Goal: Information Seeking & Learning: Learn about a topic

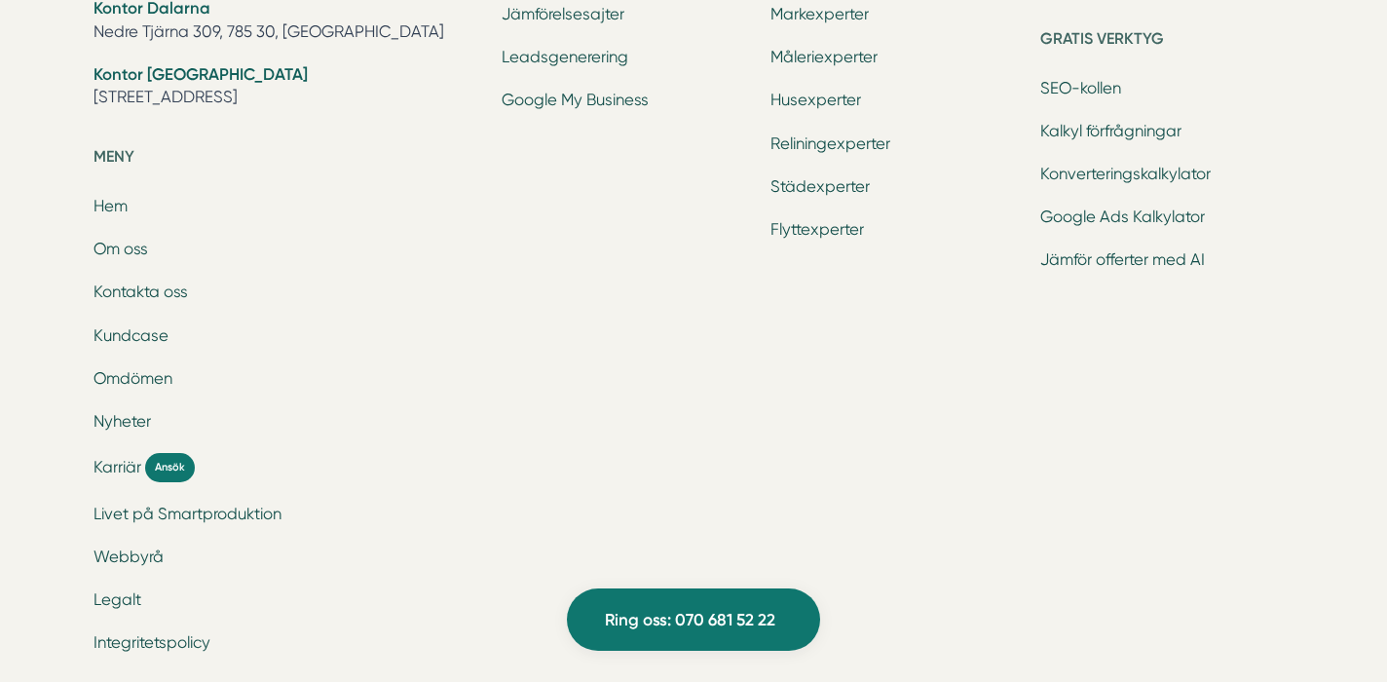
scroll to position [7675, 0]
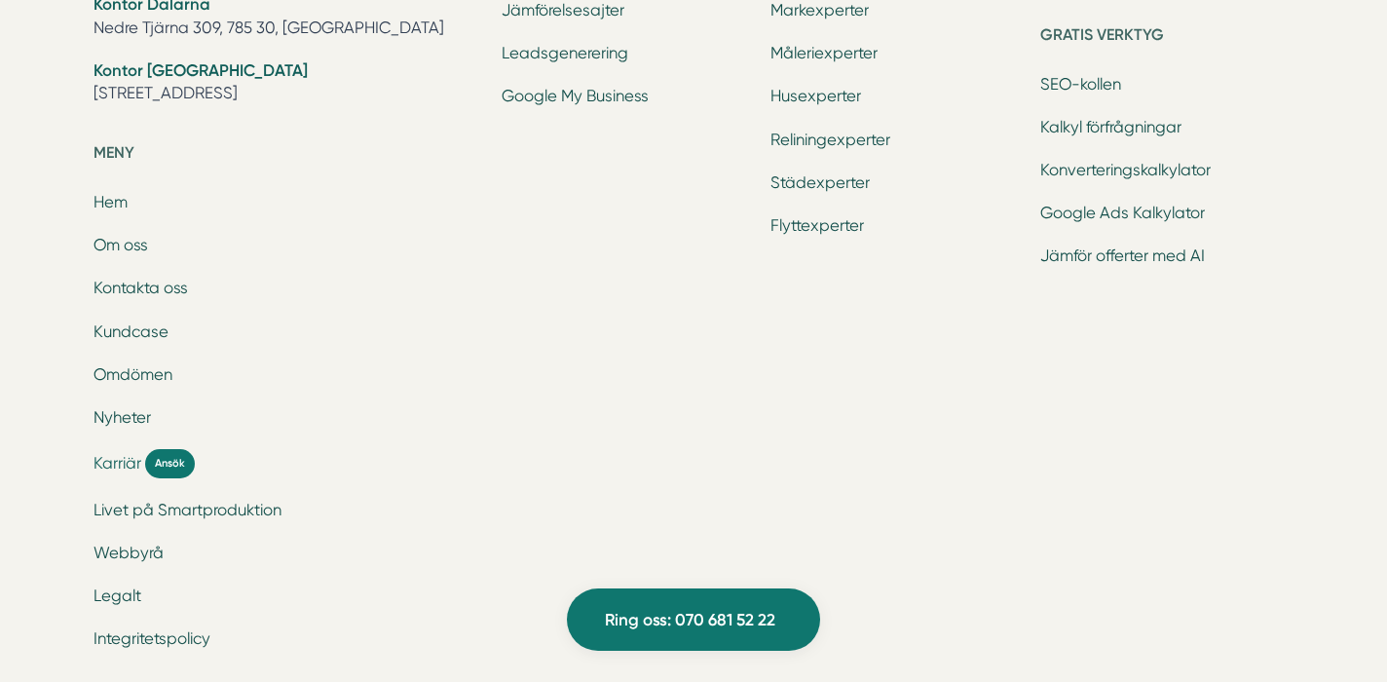
click at [115, 466] on span "Karriär" at bounding box center [118, 463] width 48 height 22
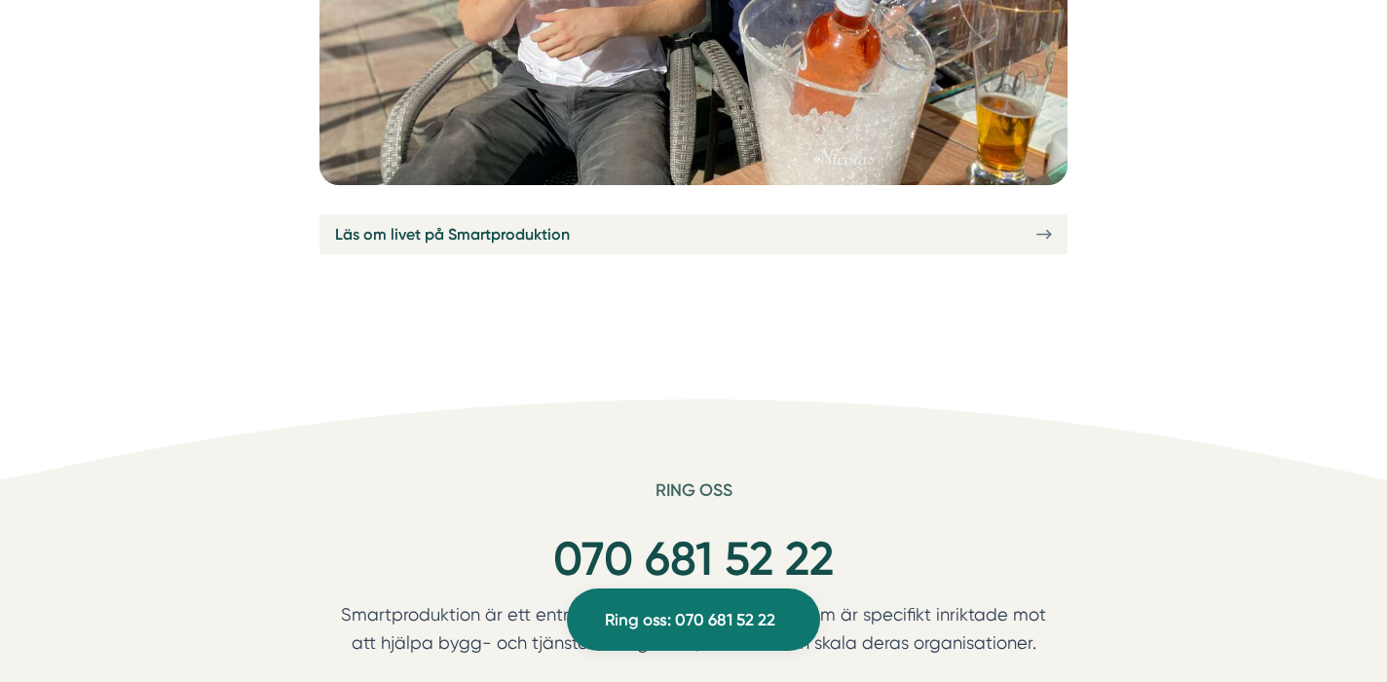
scroll to position [7525, 0]
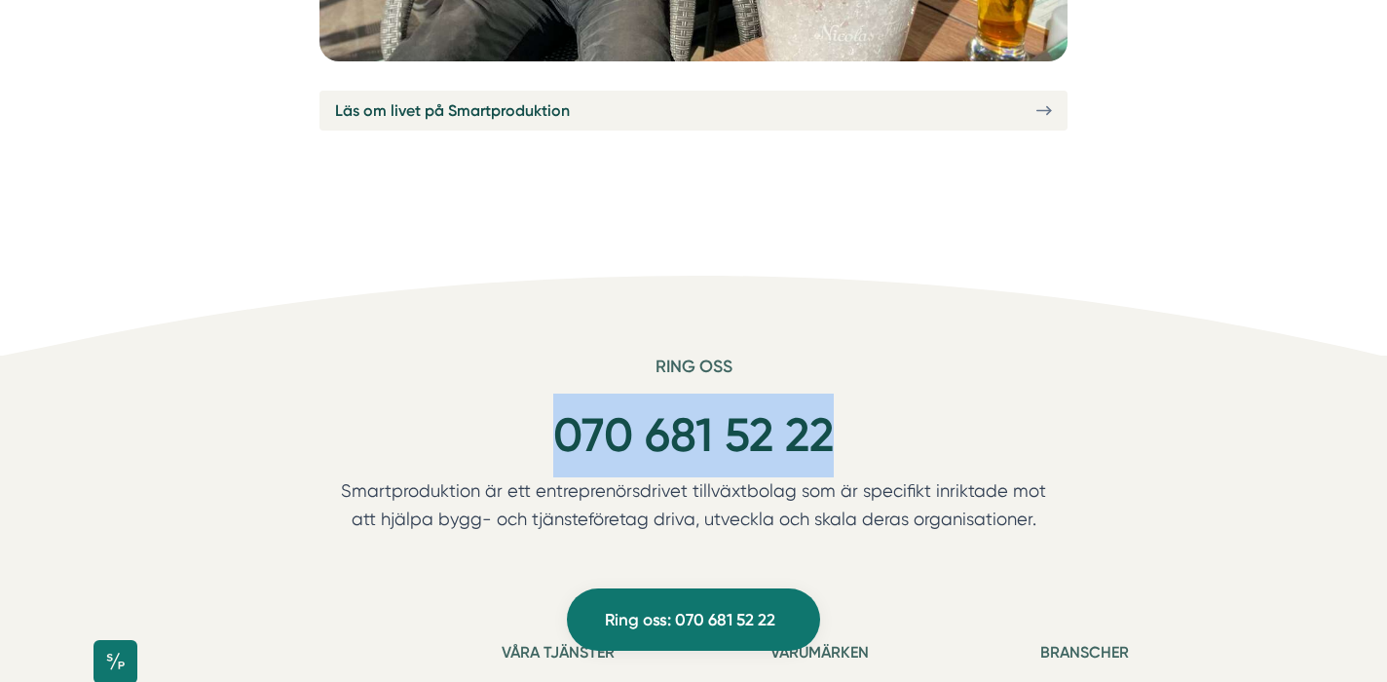
drag, startPoint x: 527, startPoint y: 411, endPoint x: 847, endPoint y: 405, distance: 320.5
click at [847, 405] on div "070 681 52 22" at bounding box center [693, 436] width 748 height 84
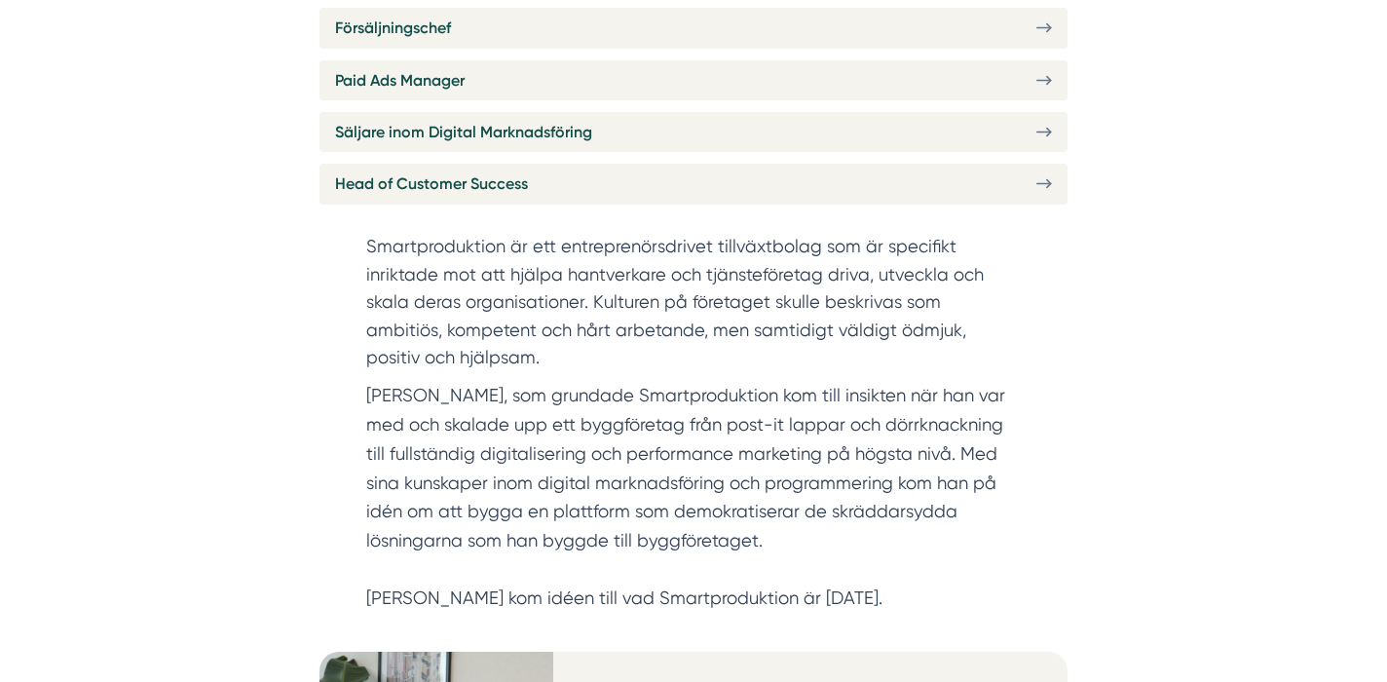
scroll to position [1048, 0]
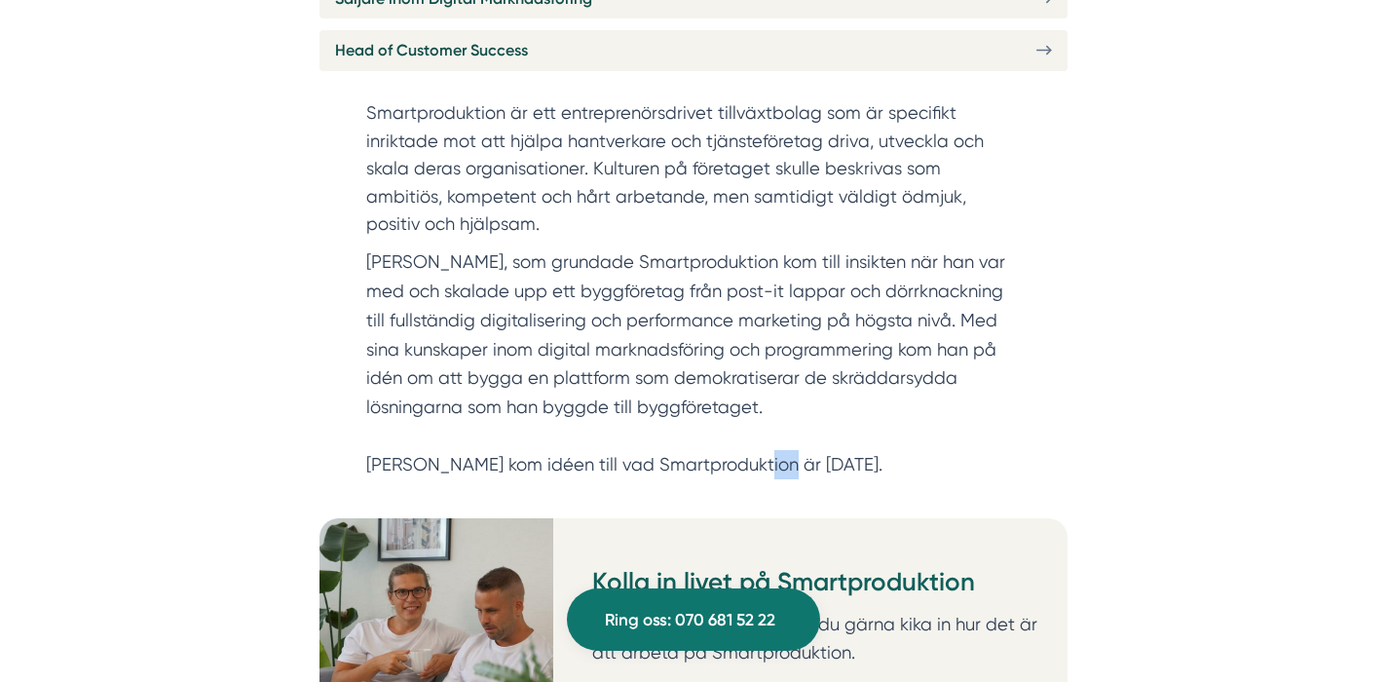
click at [733, 450] on div "Smartproduktion är ett entreprenörsdrivet tillväxtbolag som är specifikt inrikt…" at bounding box center [693, 308] width 748 height 418
click at [778, 444] on p "Victor, som grundade Smartproduktion kom till insikten när han var med och skal…" at bounding box center [693, 363] width 655 height 232
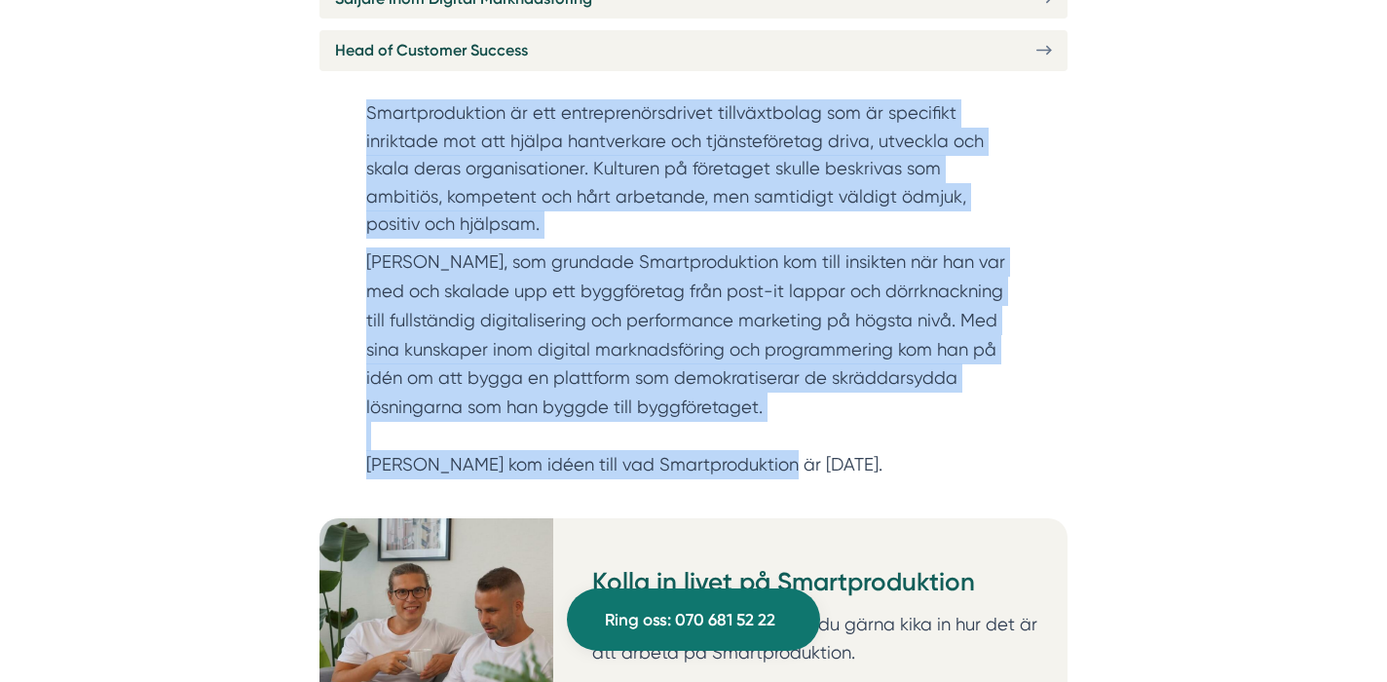
drag, startPoint x: 784, startPoint y: 444, endPoint x: 370, endPoint y: 81, distance: 550.8
click at [370, 99] on div "Smartproduktion är ett entreprenörsdrivet tillväxtbolag som är specifikt inrikt…" at bounding box center [693, 289] width 655 height 380
click at [480, 166] on section "Smartproduktion är ett entreprenörsdrivet tillväxtbolag som är specifikt inrikt…" at bounding box center [693, 173] width 655 height 148
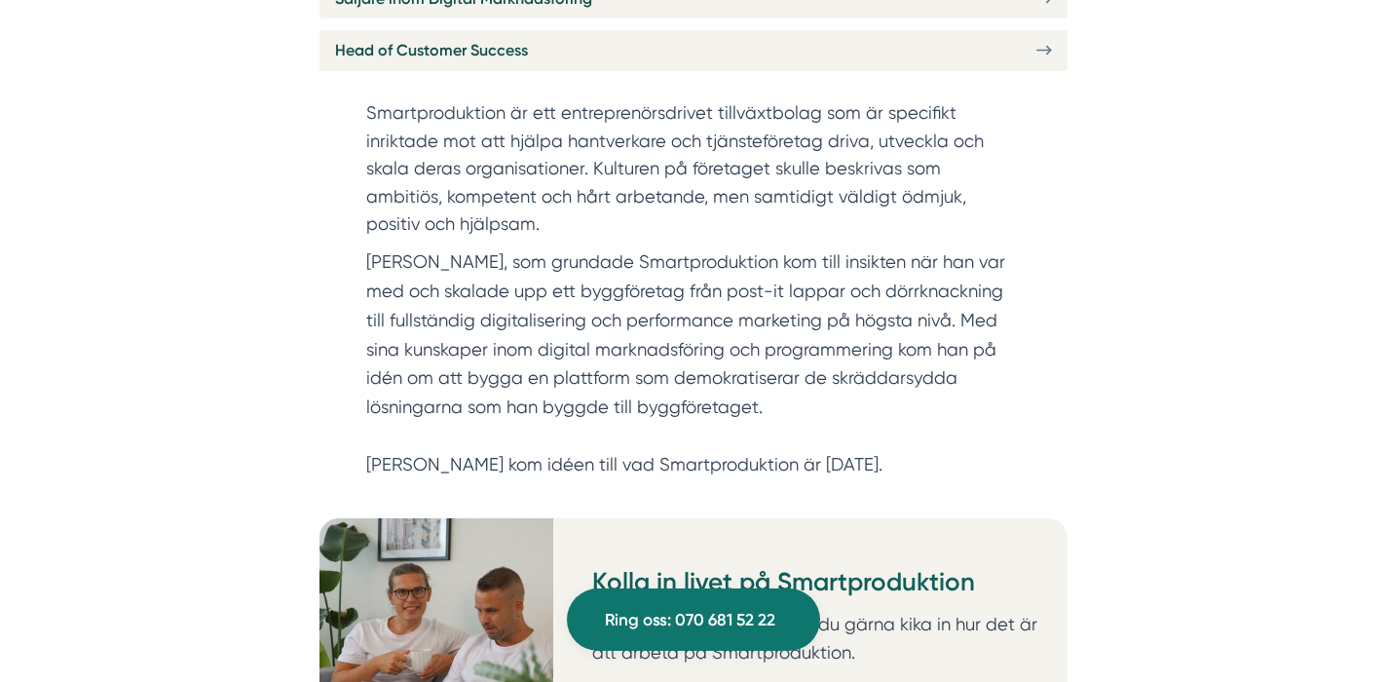
click at [368, 99] on section "Smartproduktion är ett entreprenörsdrivet tillväxtbolag som är specifikt inrikt…" at bounding box center [693, 173] width 655 height 148
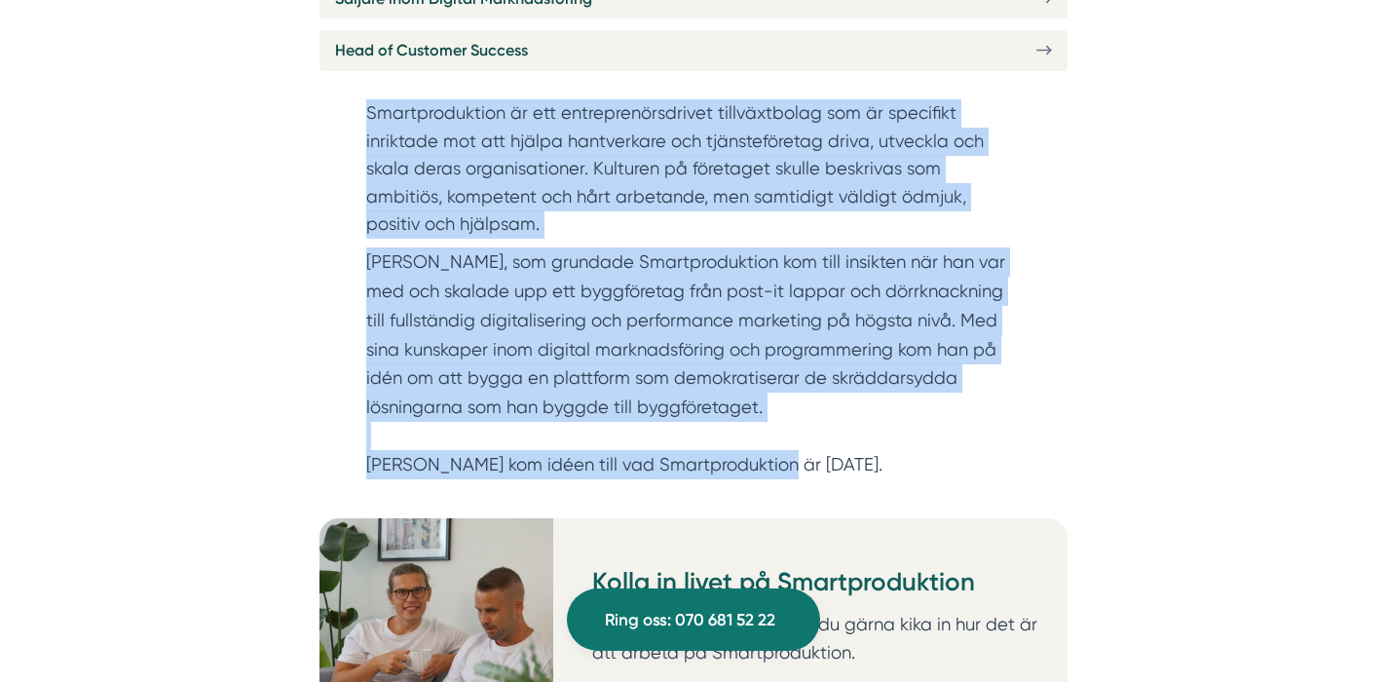
drag, startPoint x: 368, startPoint y: 81, endPoint x: 768, endPoint y: 442, distance: 538.6
click at [768, 442] on div "Smartproduktion är ett entreprenörsdrivet tillväxtbolag som är specifikt inrikt…" at bounding box center [693, 289] width 655 height 380
click at [768, 442] on p "Victor, som grundade Smartproduktion kom till insikten när han var med och skal…" at bounding box center [693, 363] width 655 height 232
drag, startPoint x: 768, startPoint y: 442, endPoint x: 375, endPoint y: 87, distance: 529.6
click at [373, 99] on div "Smartproduktion är ett entreprenörsdrivet tillväxtbolag som är specifikt inrikt…" at bounding box center [693, 289] width 655 height 380
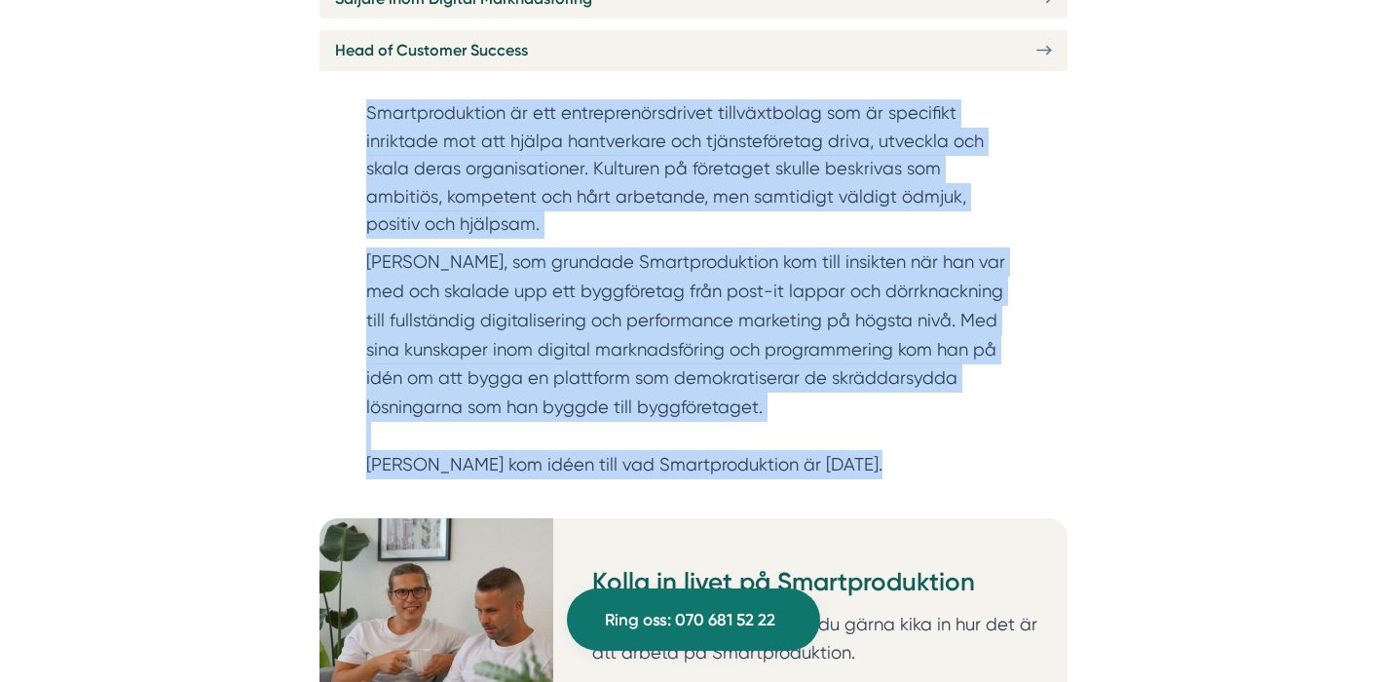
click at [610, 204] on section "Smartproduktion är ett entreprenörsdrivet tillväxtbolag som är specifikt inrikt…" at bounding box center [693, 173] width 655 height 148
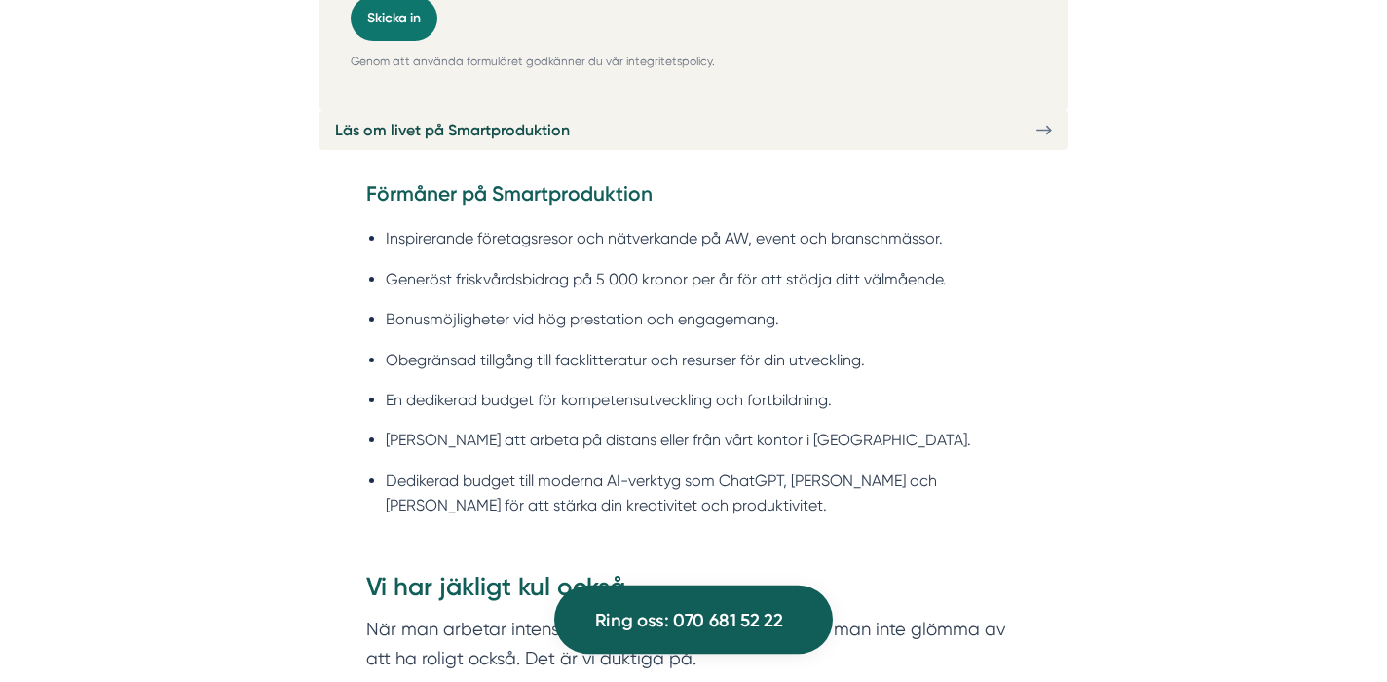
scroll to position [5267, 0]
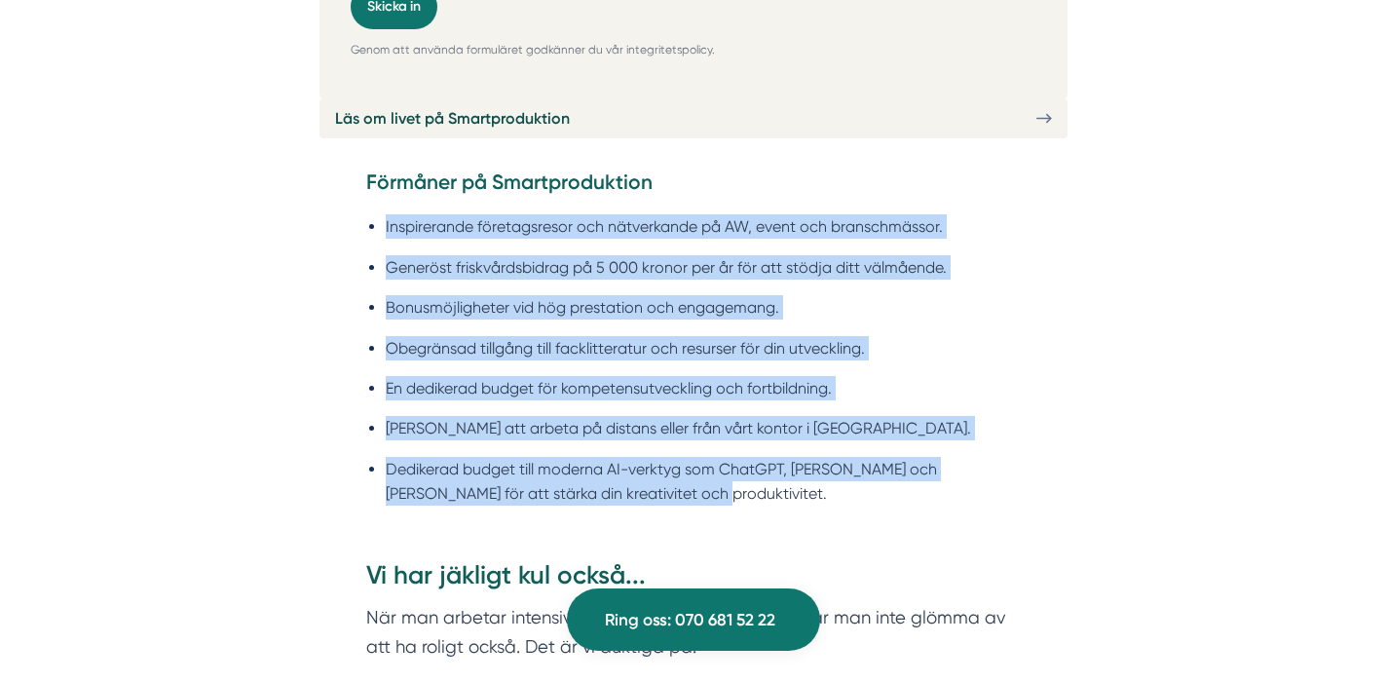
drag, startPoint x: 674, startPoint y: 460, endPoint x: 371, endPoint y: 202, distance: 398.0
click at [371, 202] on ul "Inspirerande företagsresor och nätverkande på AW, event och branschmässor. Gene…" at bounding box center [693, 365] width 655 height 327
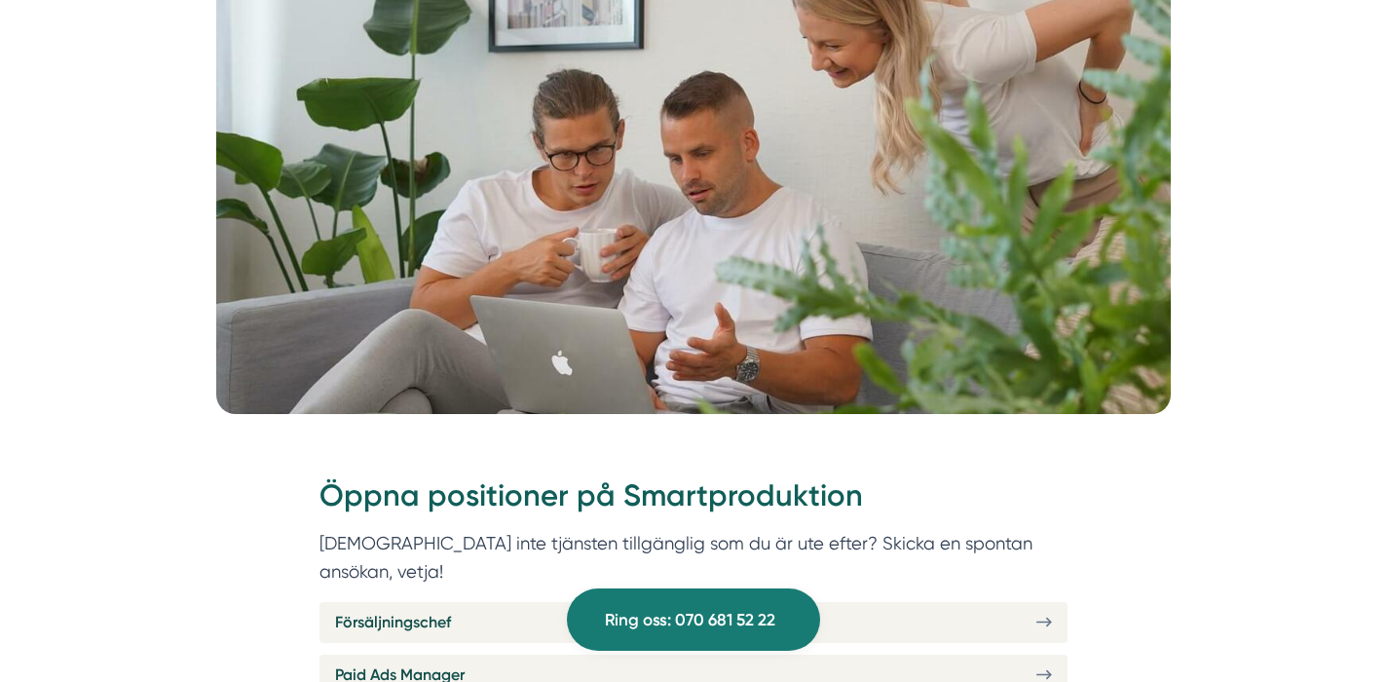
scroll to position [61, 0]
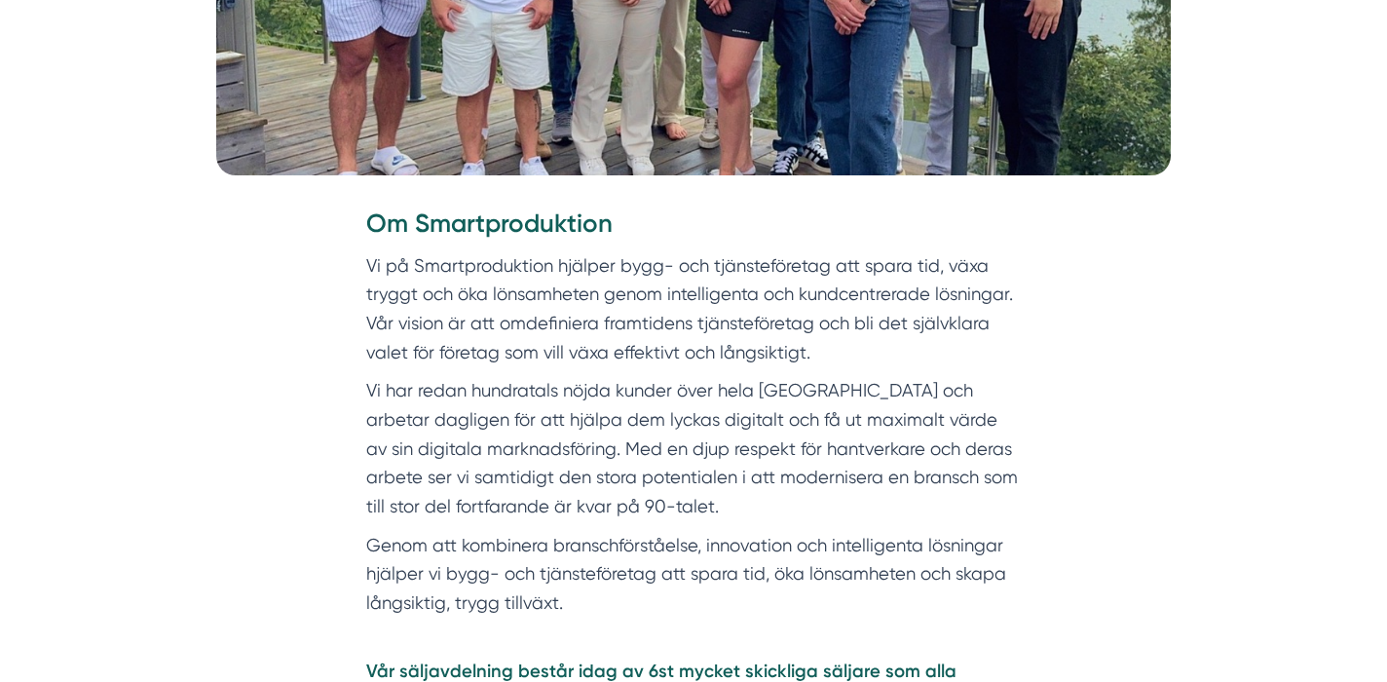
scroll to position [865, 0]
